Goal: Contribute content: Add original content to the website for others to see

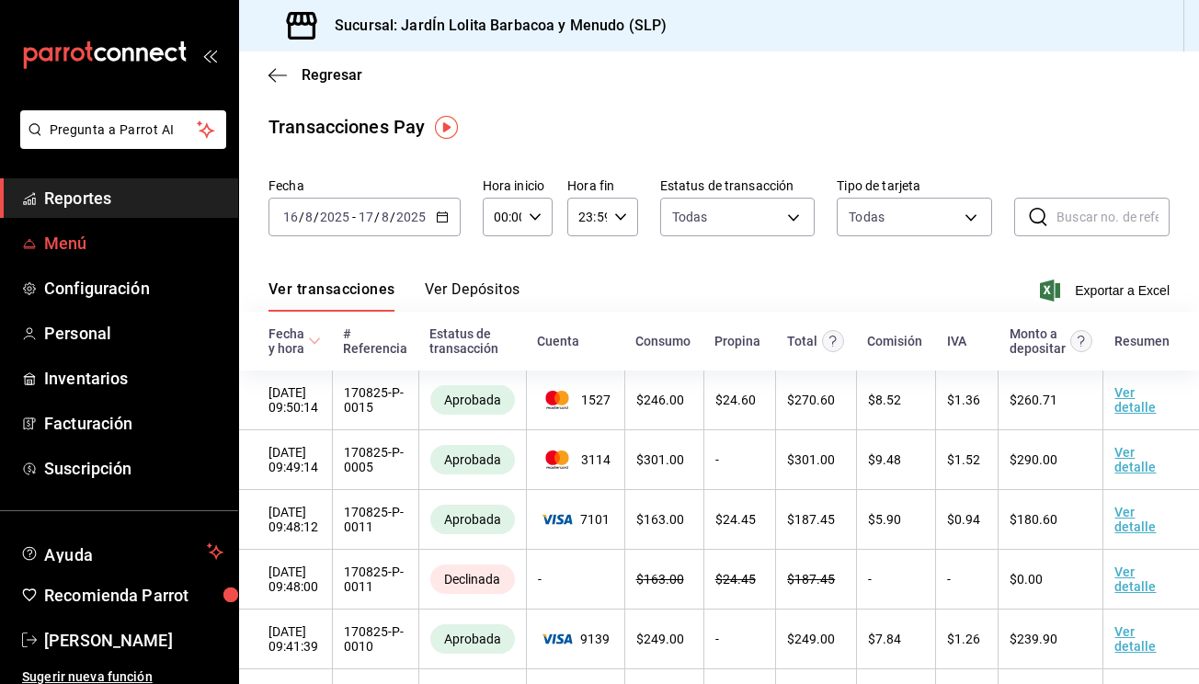
click at [122, 248] on span "Menú" at bounding box center [133, 243] width 179 height 25
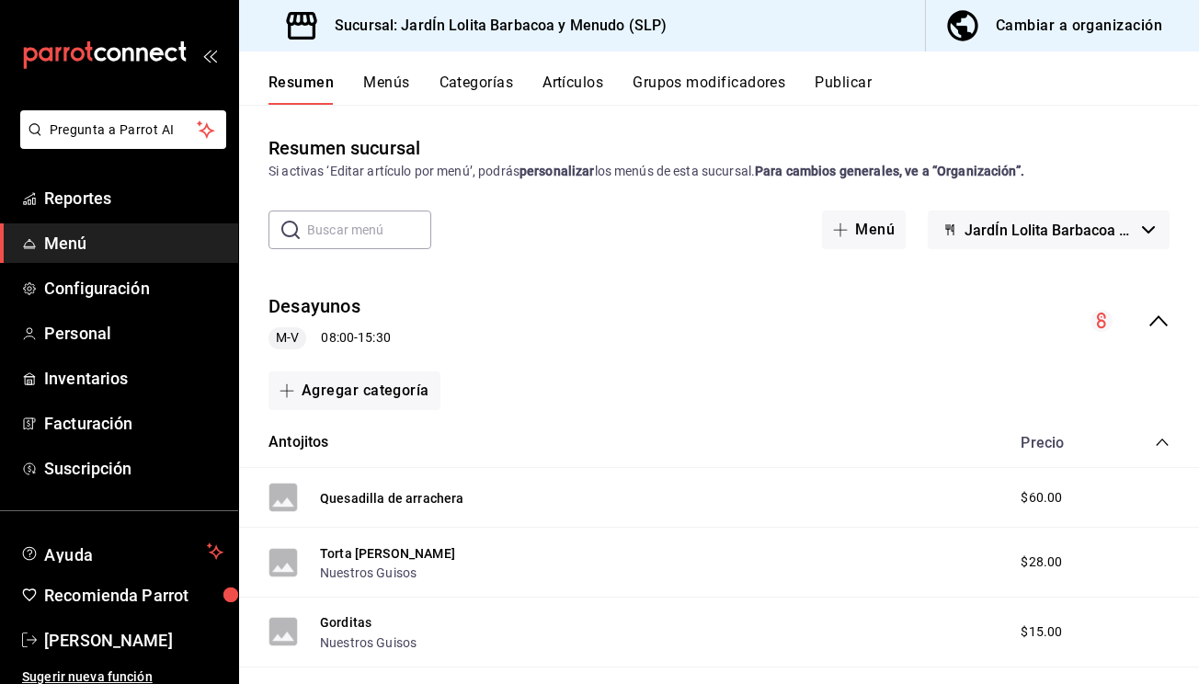
click at [589, 92] on button "Artículos" at bounding box center [572, 89] width 61 height 31
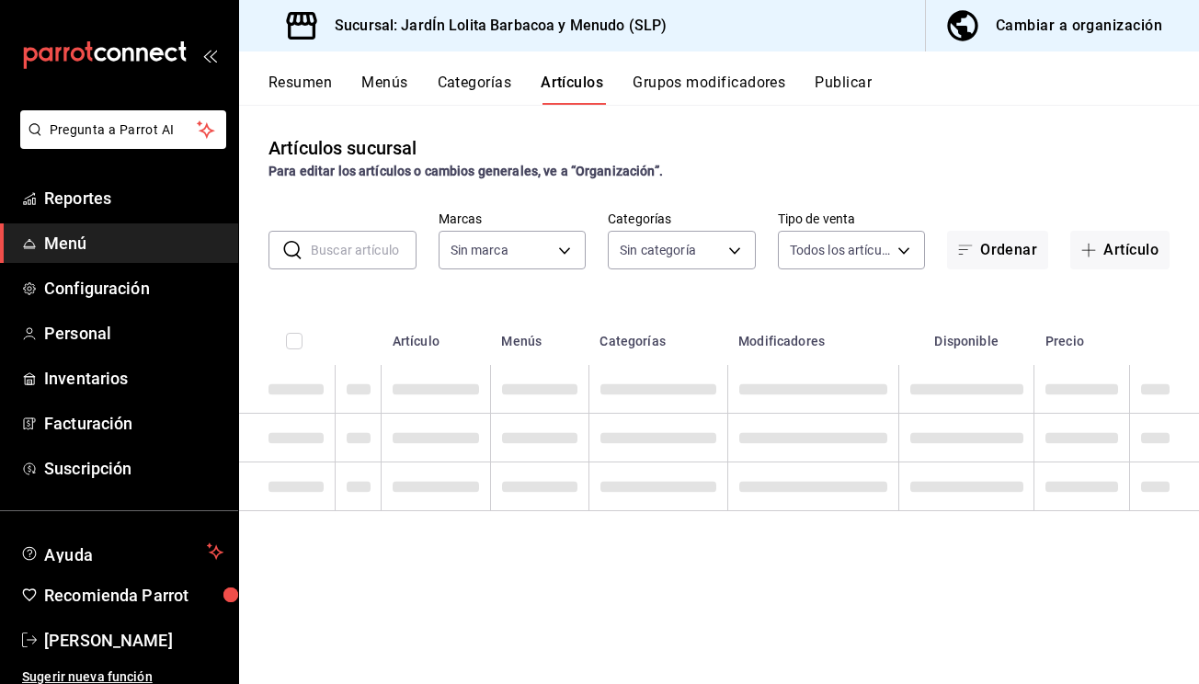
type input "044c81b7-237c-4a05-a4ec-ef343f74ba7c"
type input "b75db6a8-2d00-4fb4-8241-604fa34abb82,867c6ba8-dfda-4fd8-bd3c-7b25d5d6072a,16ecf…"
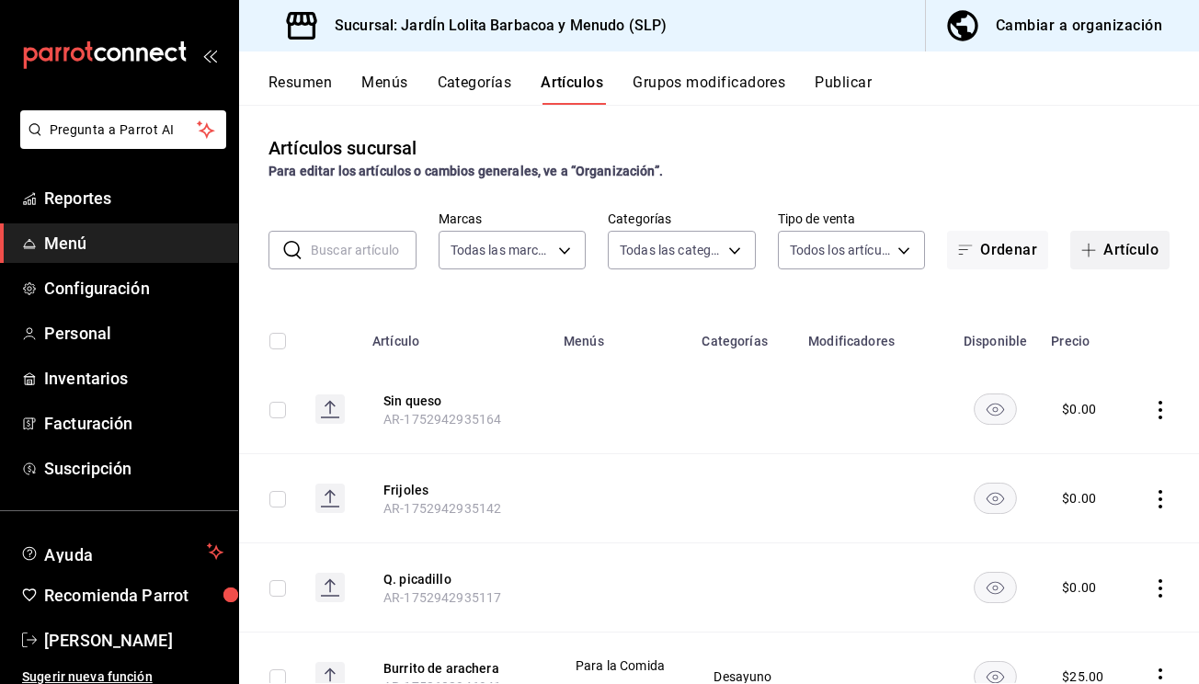
click at [1096, 255] on span "button" at bounding box center [1092, 250] width 22 height 15
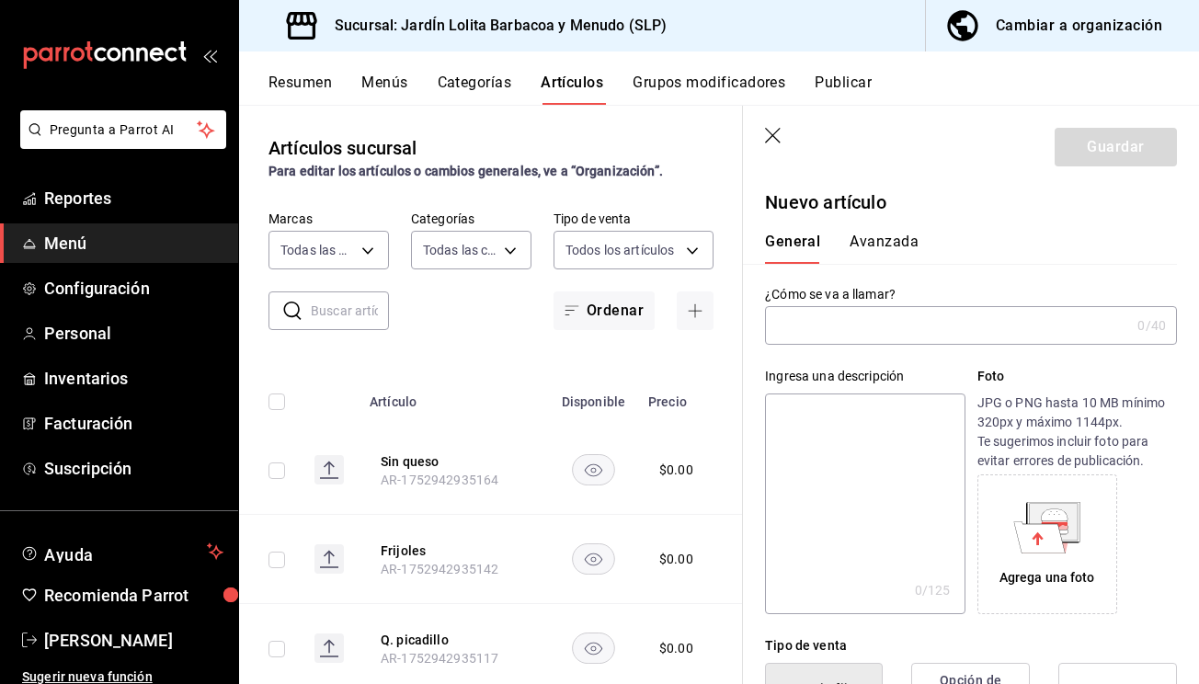
click at [893, 321] on input "text" at bounding box center [947, 325] width 365 height 37
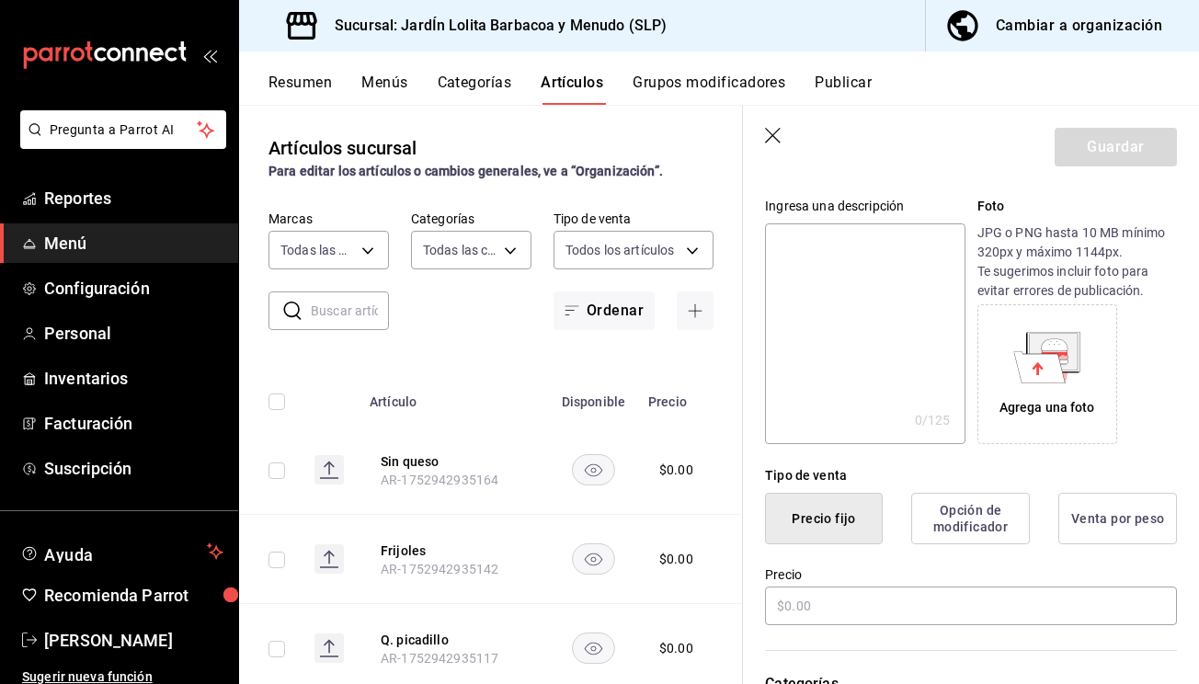
scroll to position [171, 0]
type input "[PERSON_NAME]"
click at [910, 609] on input "text" at bounding box center [971, 605] width 412 height 39
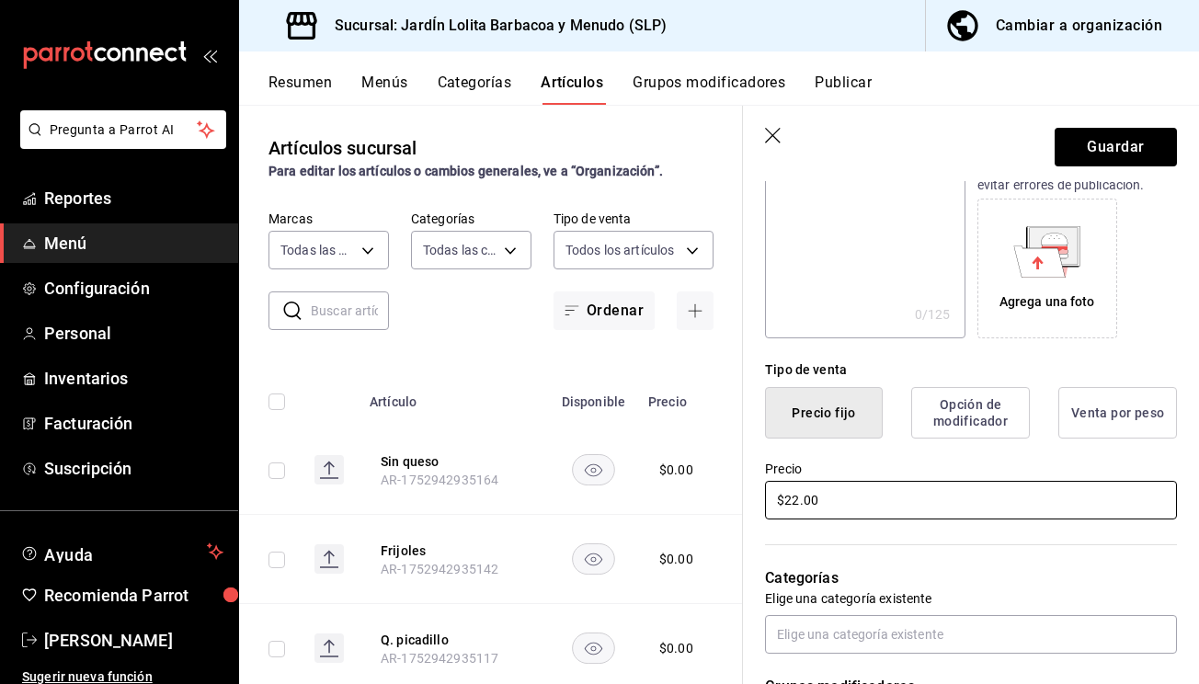
scroll to position [365, 0]
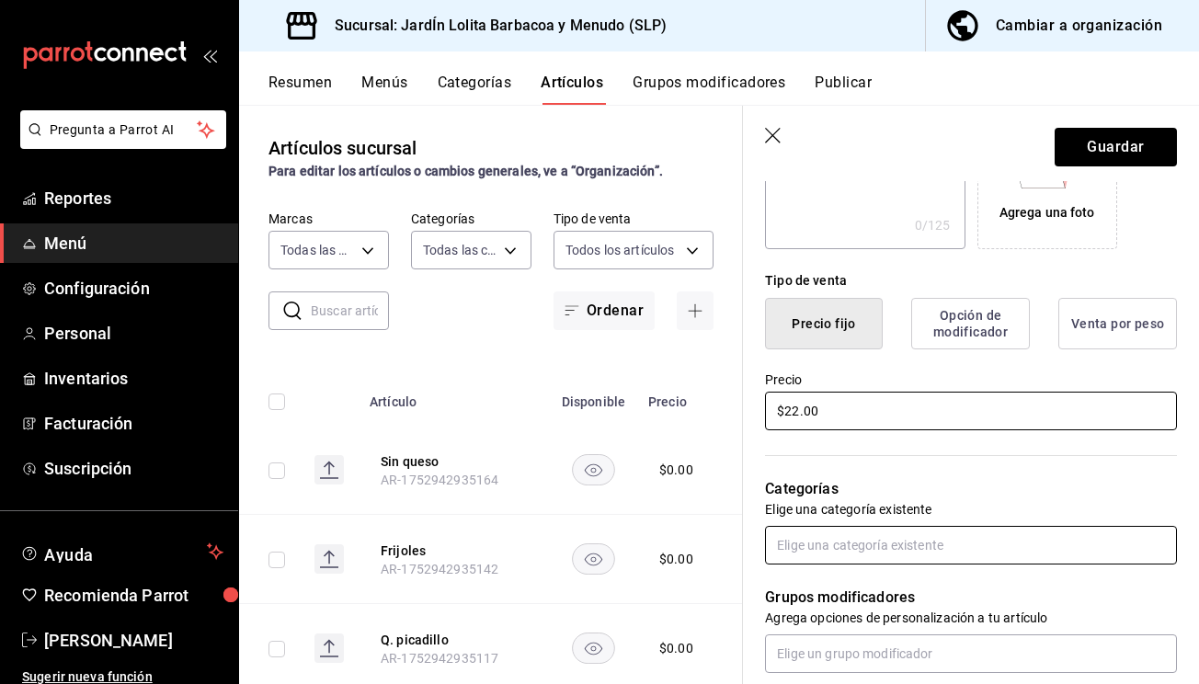
type input "$22.00"
click at [1017, 555] on input "text" at bounding box center [971, 545] width 412 height 39
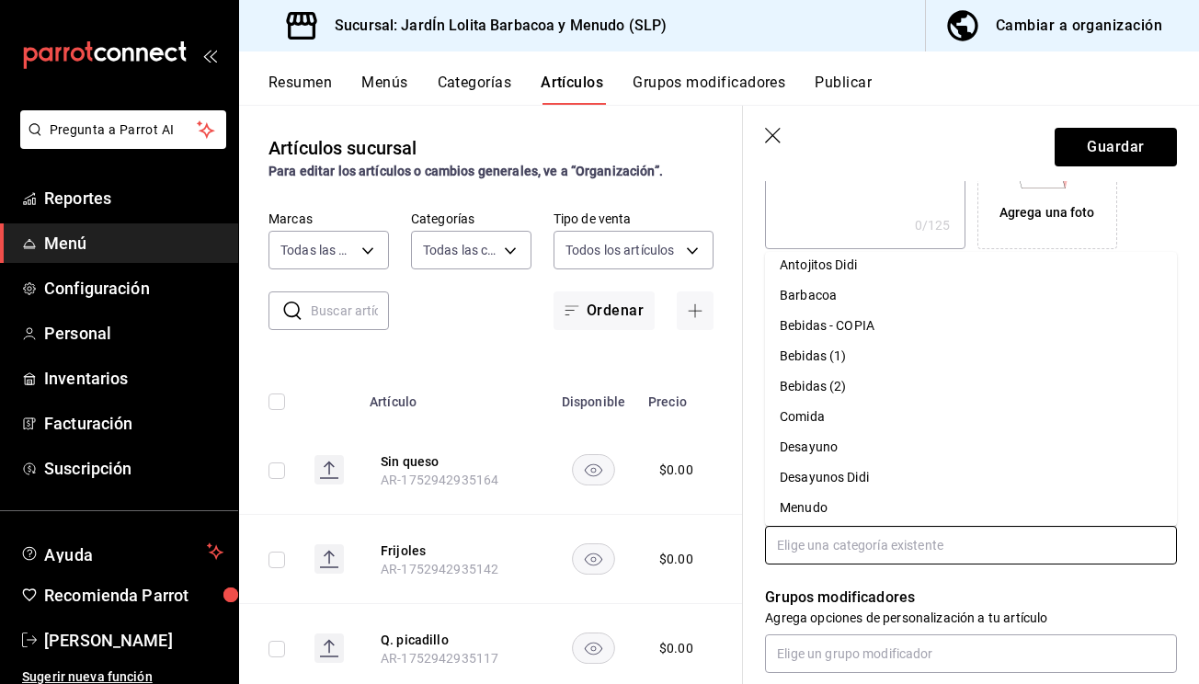
scroll to position [71, 0]
click at [875, 382] on li "Bebidas (2)" at bounding box center [971, 385] width 412 height 30
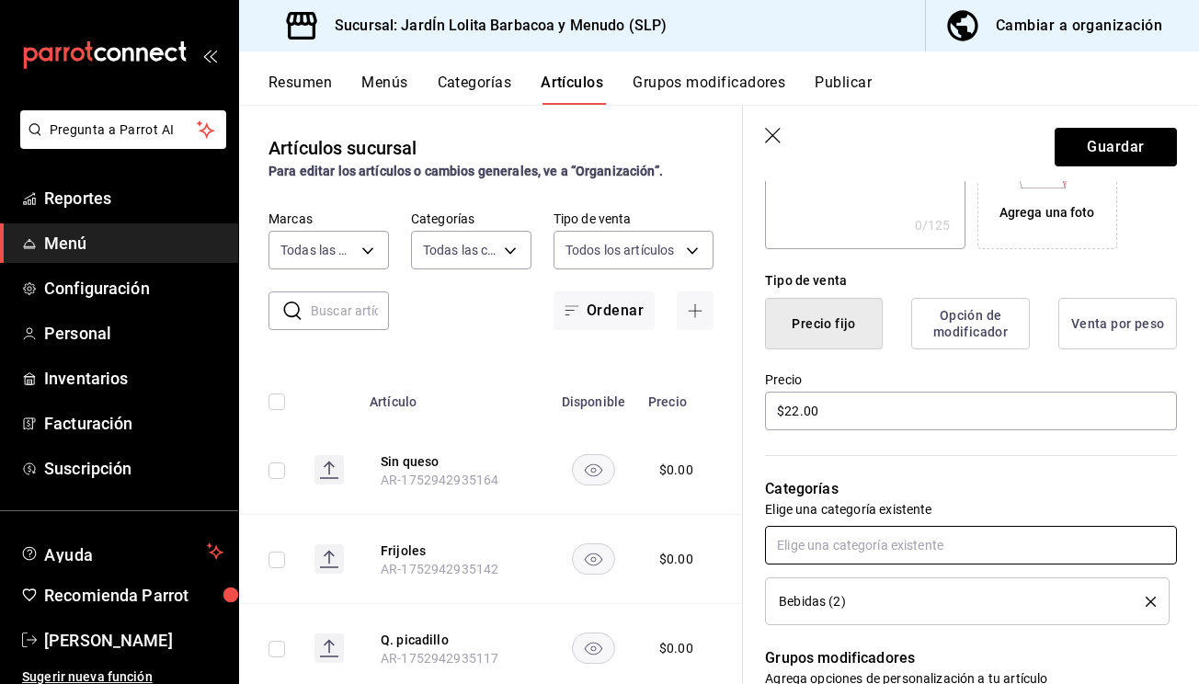
click at [926, 542] on input "text" at bounding box center [971, 545] width 412 height 39
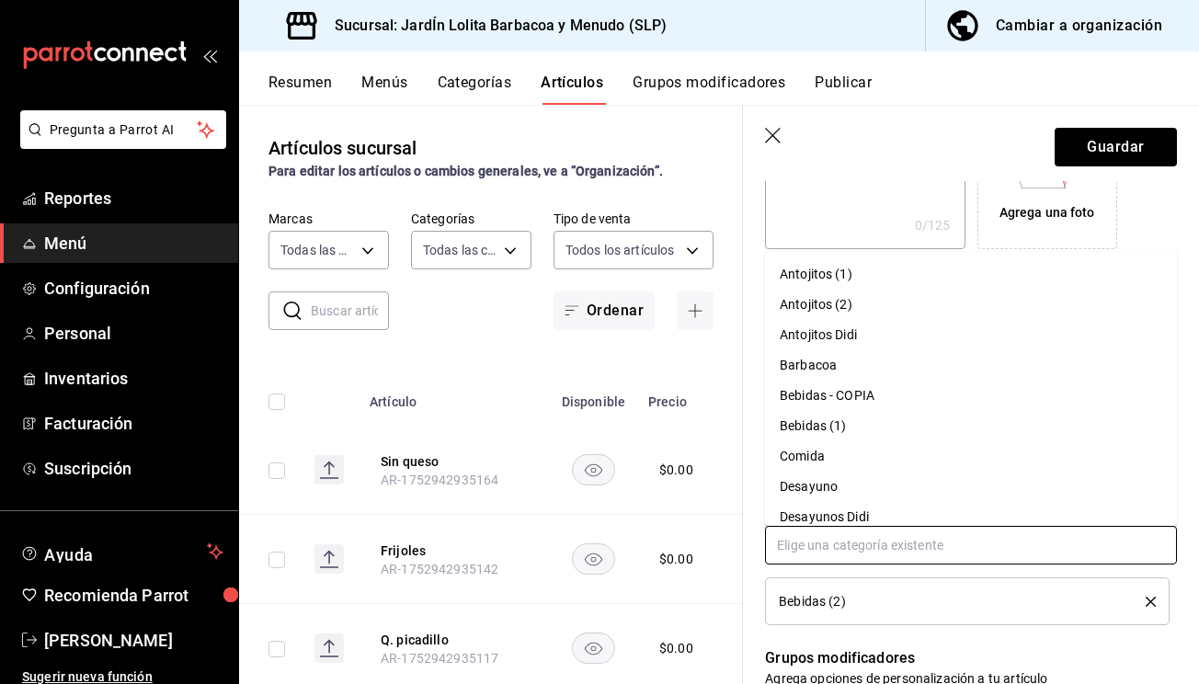
click at [835, 434] on li "Bebidas (1)" at bounding box center [971, 426] width 412 height 30
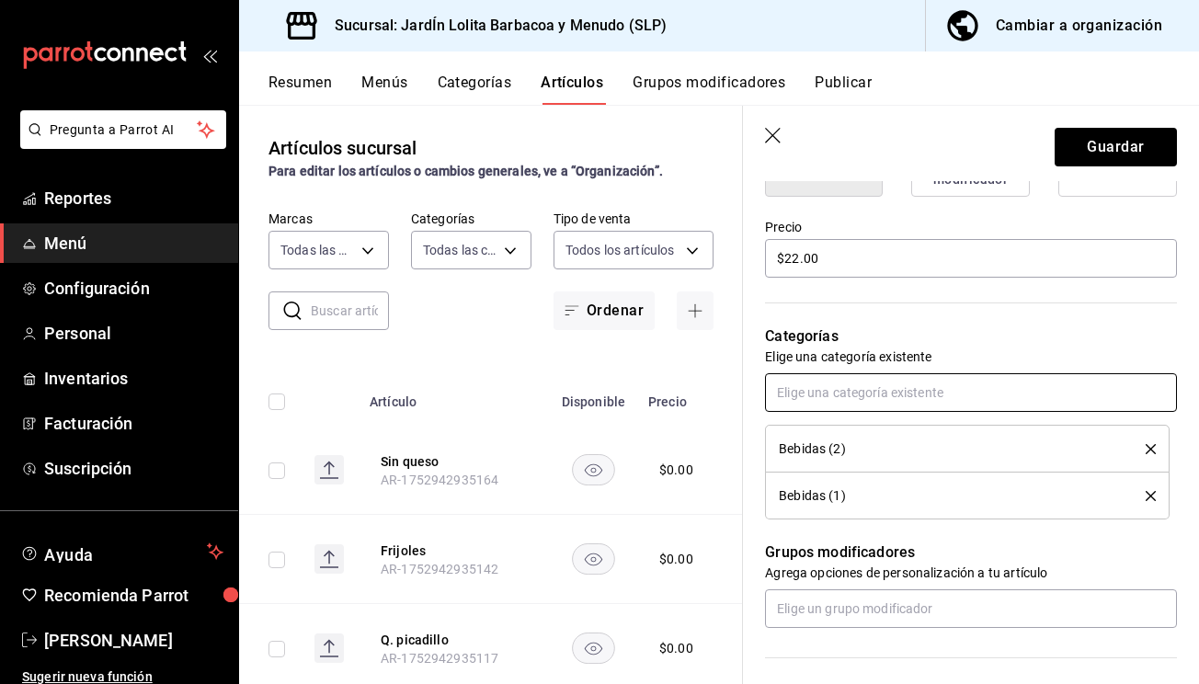
scroll to position [521, 0]
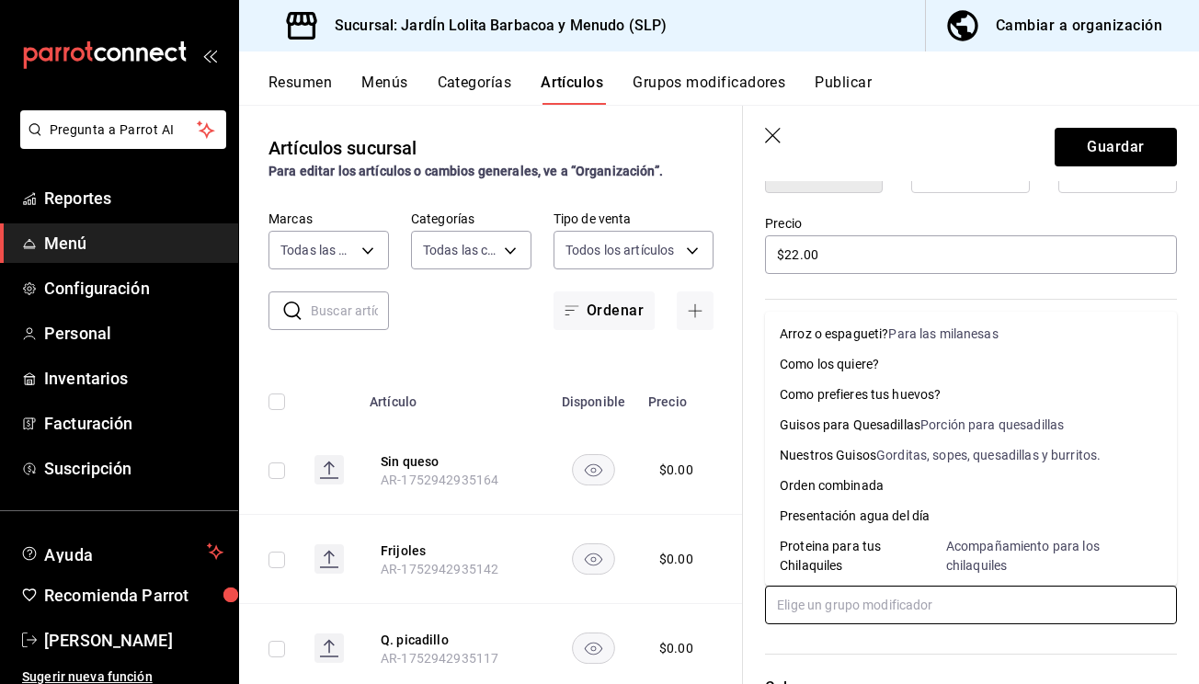
click at [925, 589] on input "text" at bounding box center [971, 605] width 412 height 39
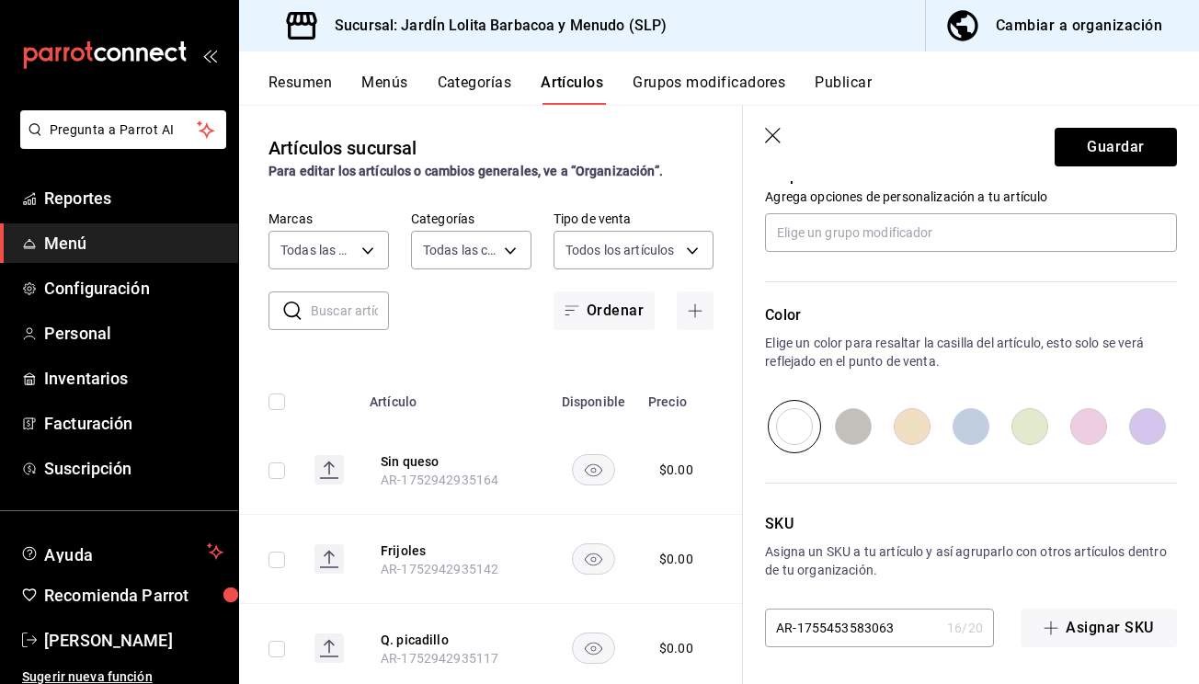
scroll to position [0, 0]
click at [1110, 162] on button "Guardar" at bounding box center [1115, 147] width 122 height 39
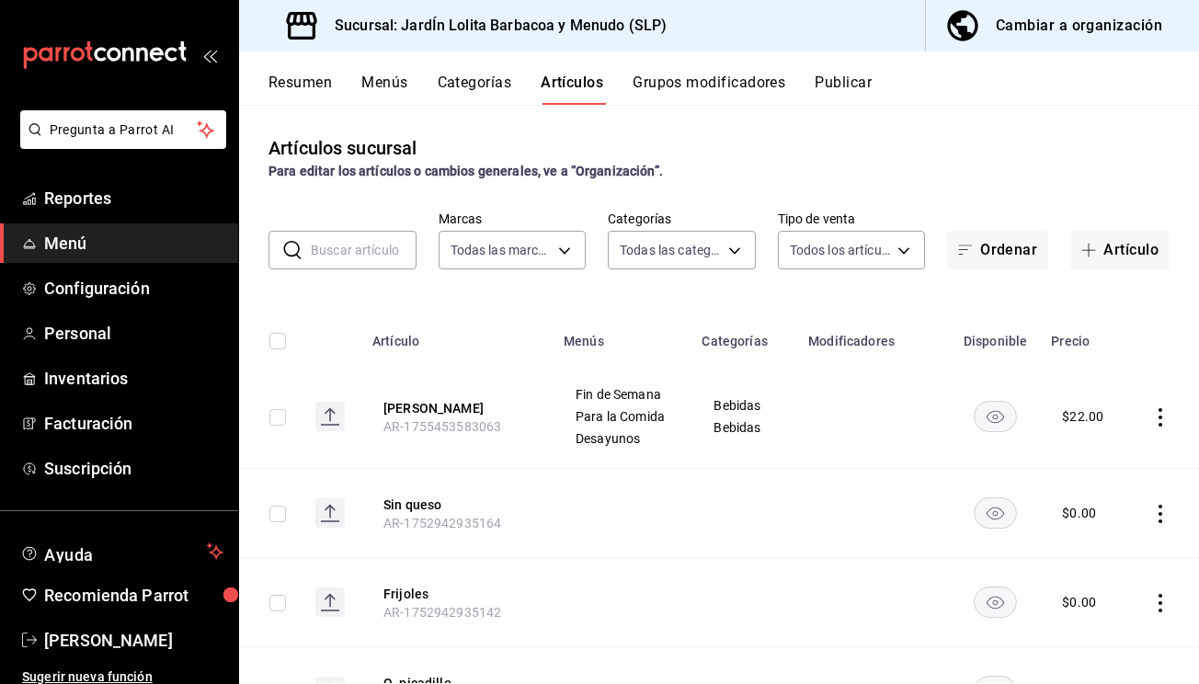
click at [819, 78] on button "Publicar" at bounding box center [842, 89] width 57 height 31
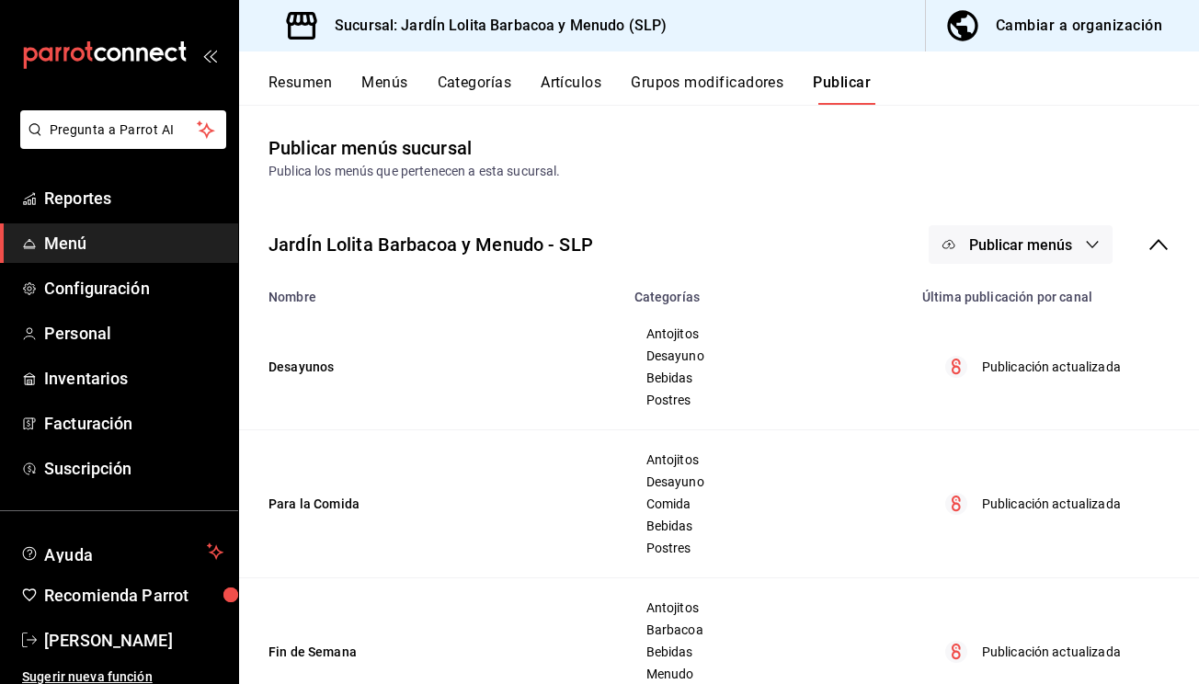
click at [1075, 238] on button "Publicar menús" at bounding box center [1020, 244] width 184 height 39
click at [1064, 312] on span "Punto de venta" at bounding box center [1047, 304] width 88 height 19
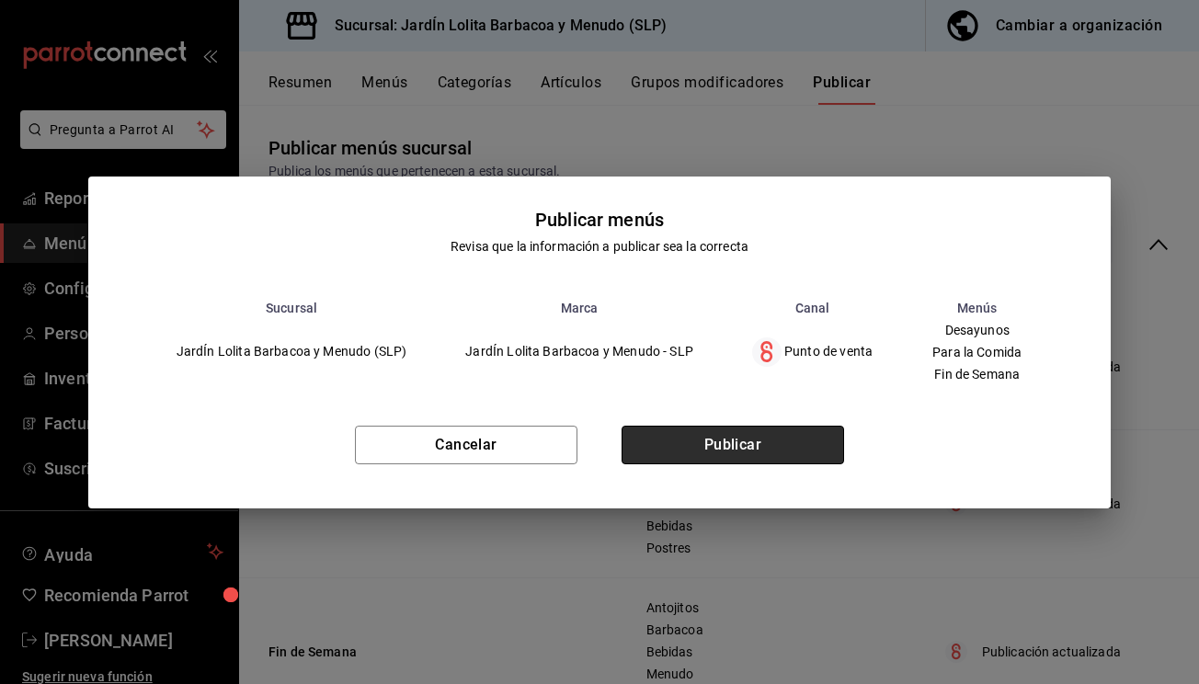
click at [814, 437] on button "Publicar" at bounding box center [732, 445] width 222 height 39
